Goal: Information Seeking & Learning: Learn about a topic

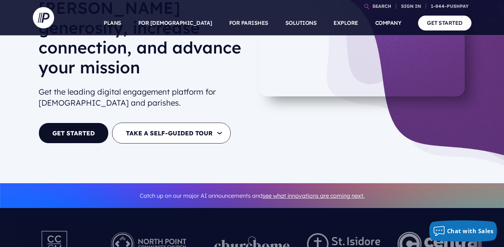
scroll to position [77, 0]
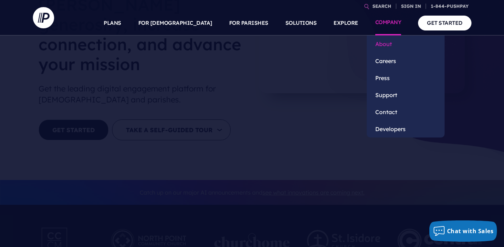
click at [385, 40] on link "About" at bounding box center [406, 43] width 78 height 17
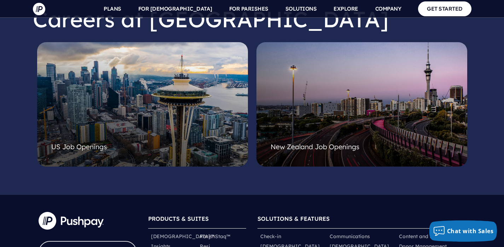
scroll to position [1399, 0]
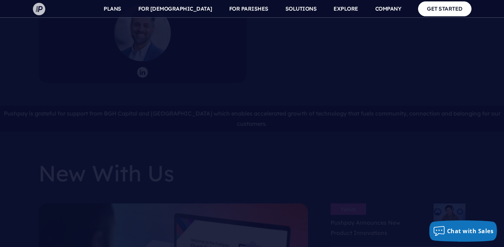
click at [40, 12] on img at bounding box center [39, 9] width 12 height 12
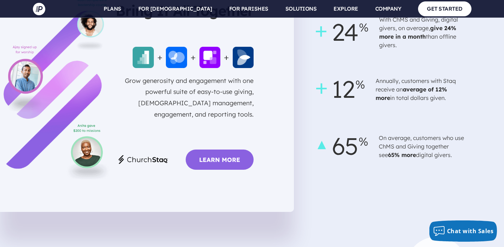
scroll to position [571, 0]
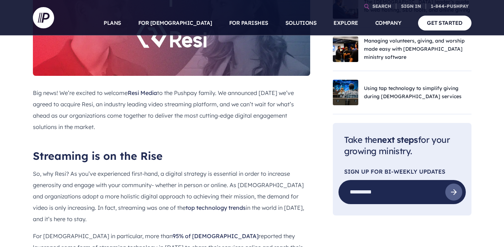
scroll to position [308, 0]
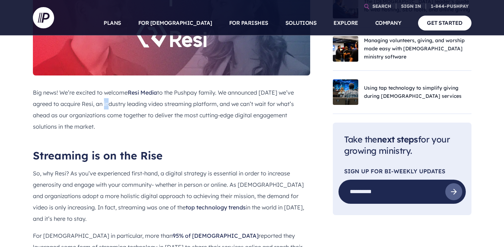
drag, startPoint x: 104, startPoint y: 104, endPoint x: 110, endPoint y: 106, distance: 6.3
click at [110, 106] on p "Big news! We’re excited to welcome Resi Media to the Pushpay family. We announc…" at bounding box center [171, 109] width 277 height 45
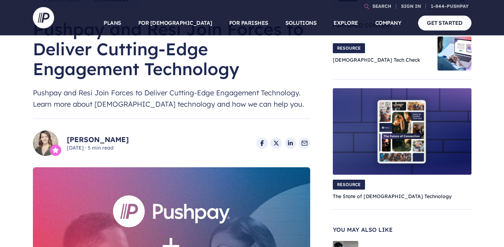
scroll to position [0, 0]
